Goal: Task Accomplishment & Management: Complete application form

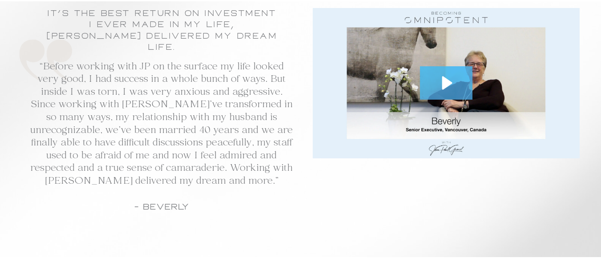
scroll to position [6630, 0]
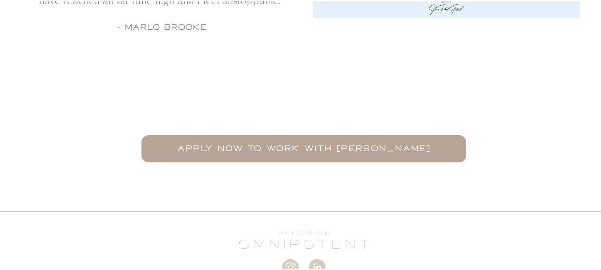
scroll to position [1815, 0]
